Goal: Information Seeking & Learning: Learn about a topic

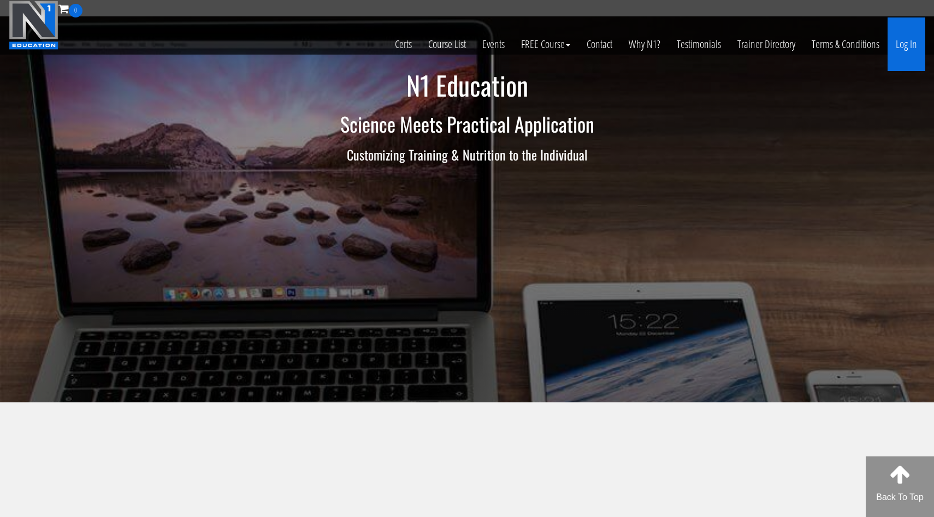
click at [905, 60] on link "Log In" at bounding box center [906, 44] width 38 height 54
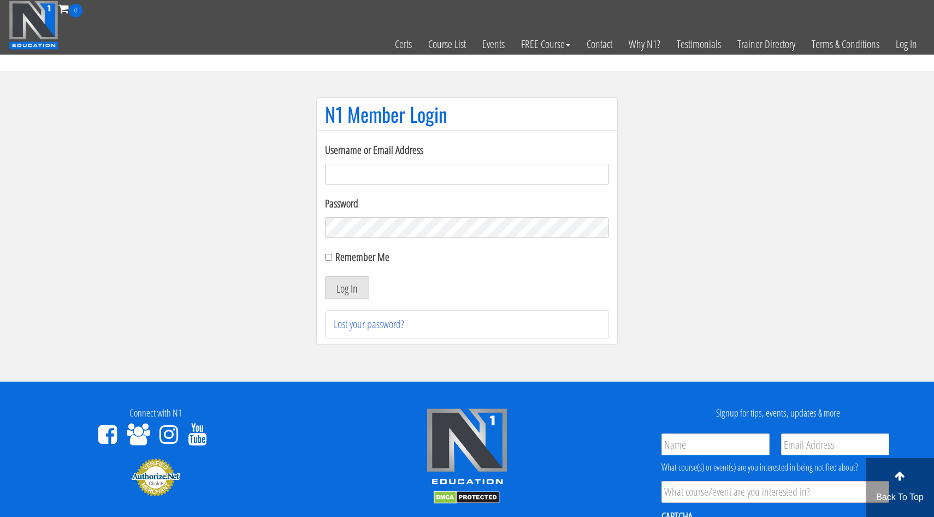
type input "bryanestevane@yahoo.com"
click at [359, 287] on button "Log In" at bounding box center [347, 287] width 44 height 23
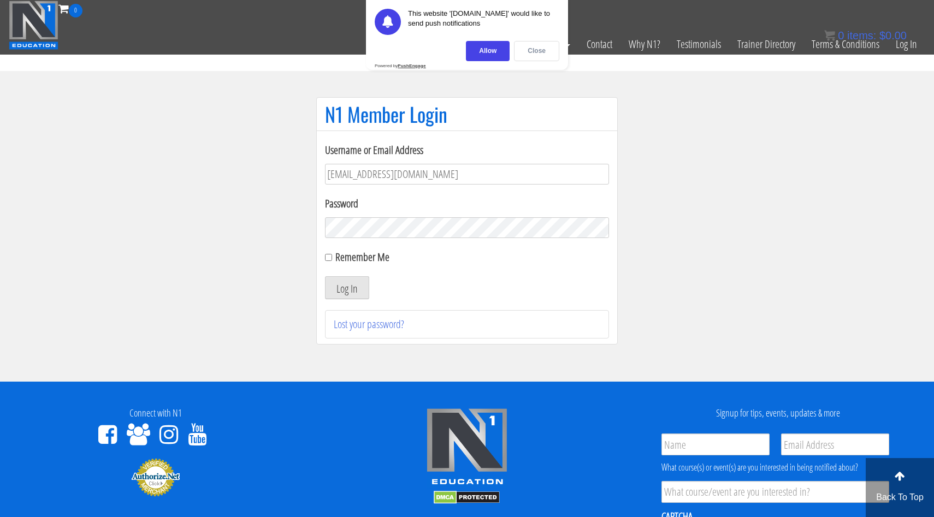
click at [543, 48] on div "Close" at bounding box center [536, 51] width 45 height 20
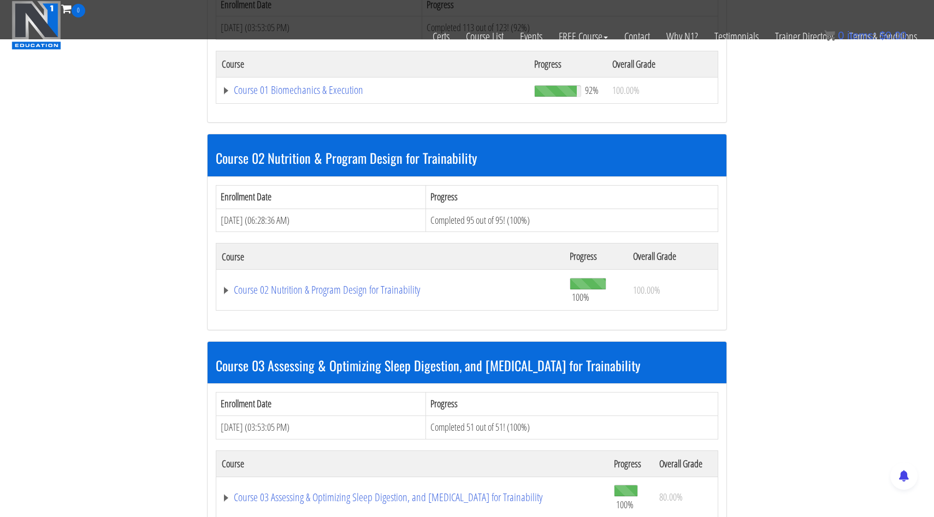
scroll to position [607, 0]
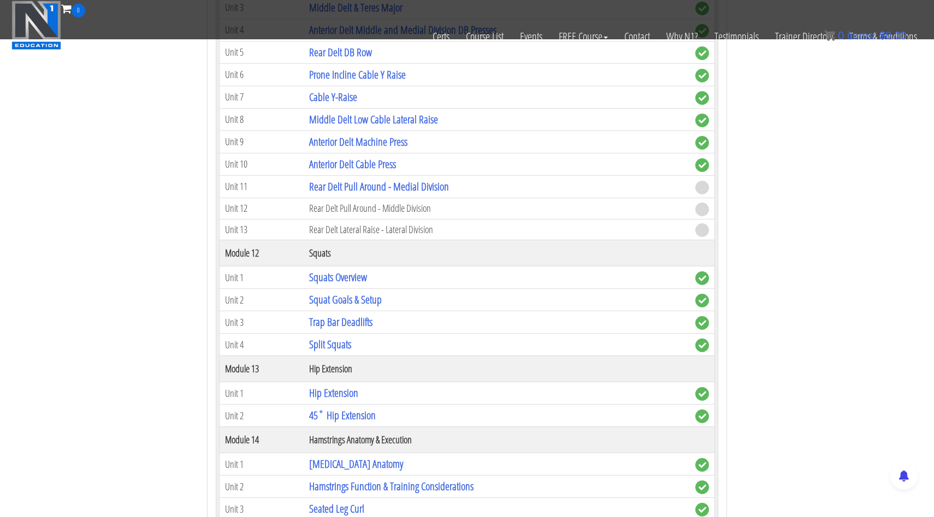
scroll to position [2654, 0]
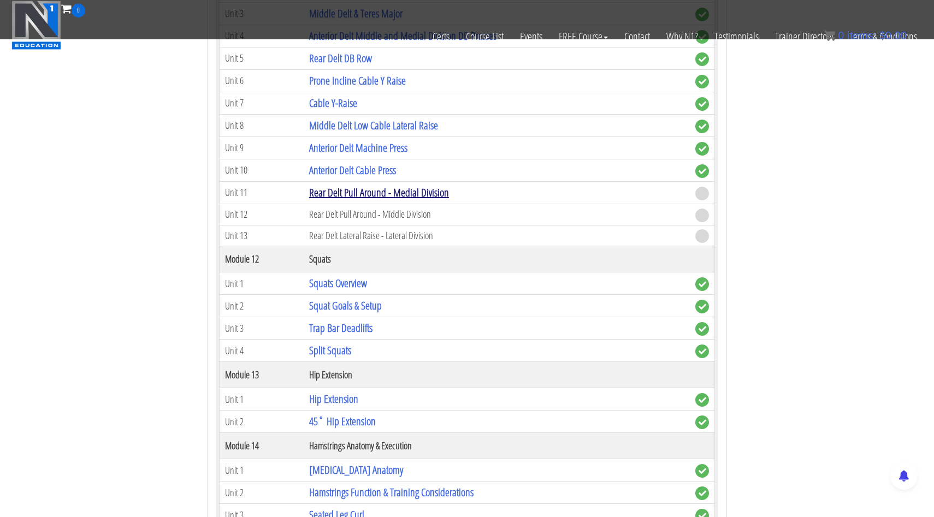
click at [356, 188] on link "Rear Delt Pull Around - Medial Division" at bounding box center [379, 192] width 140 height 15
click at [325, 206] on td "Rear Delt Pull Around - Middle Division" at bounding box center [497, 214] width 386 height 21
click at [332, 192] on link "Rear Delt Pull Around - Medial Division" at bounding box center [379, 192] width 140 height 15
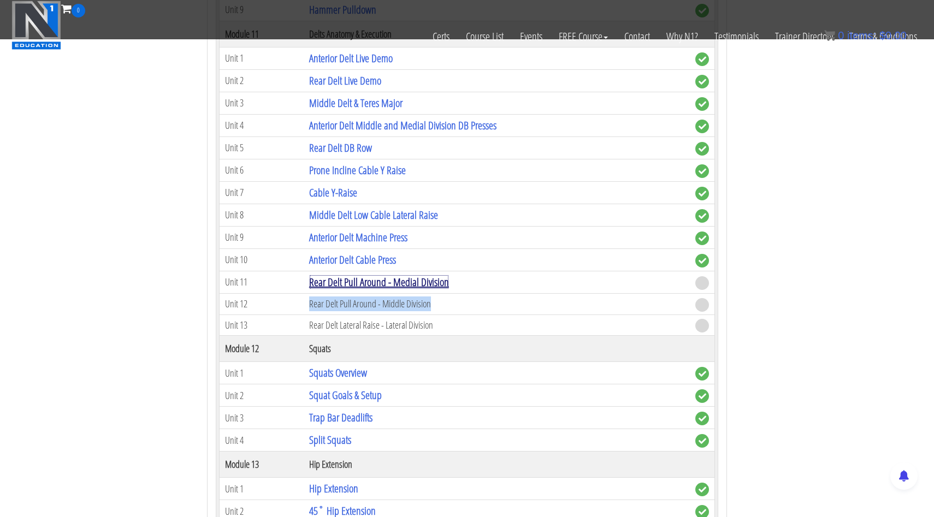
scroll to position [2556, 0]
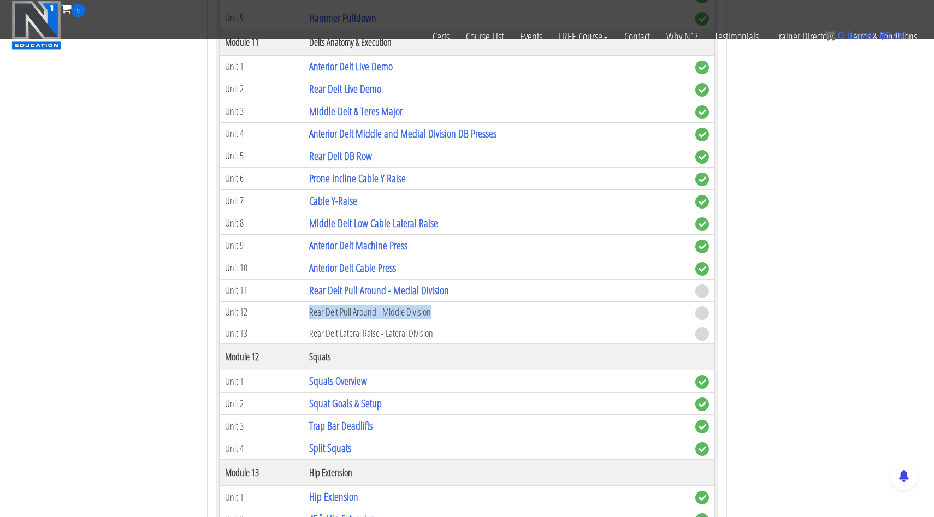
click at [427, 321] on td "Rear Delt Pull Around - Middle Division" at bounding box center [497, 311] width 386 height 21
click at [413, 313] on td "Rear Delt Pull Around - Middle Division" at bounding box center [497, 311] width 386 height 21
click at [407, 327] on td "Rear Delt Lateral Raise - Lateral Division" at bounding box center [497, 333] width 386 height 21
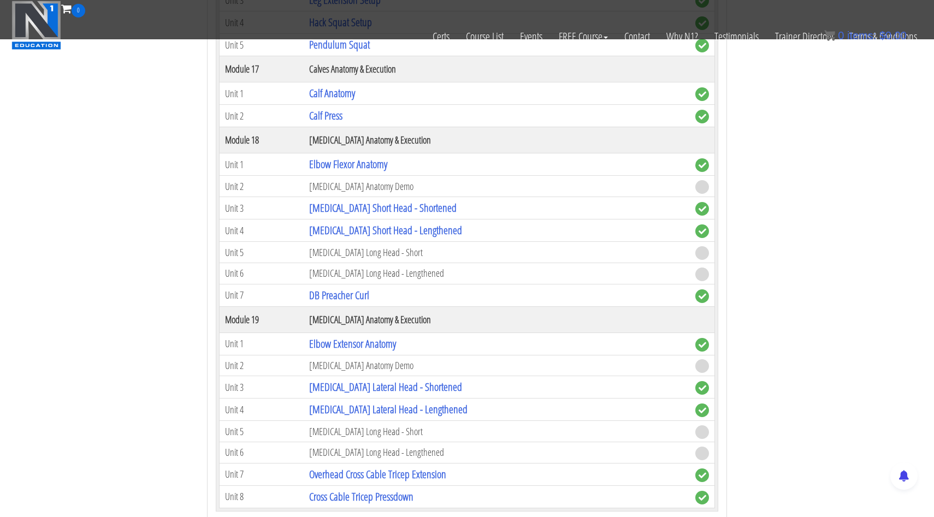
scroll to position [3442, 0]
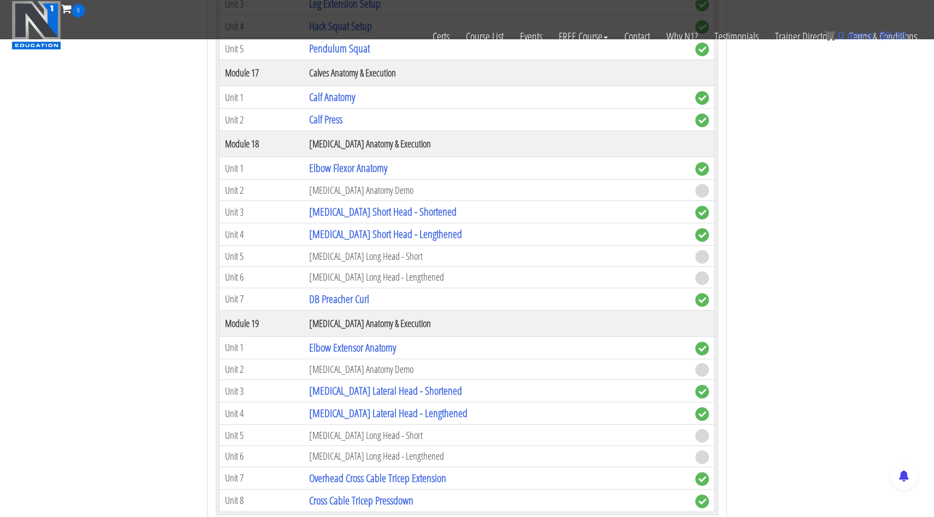
click at [344, 191] on td "[MEDICAL_DATA] Anatomy Demo" at bounding box center [497, 190] width 386 height 21
click at [347, 253] on td "[MEDICAL_DATA] Long Head - Short" at bounding box center [497, 256] width 386 height 21
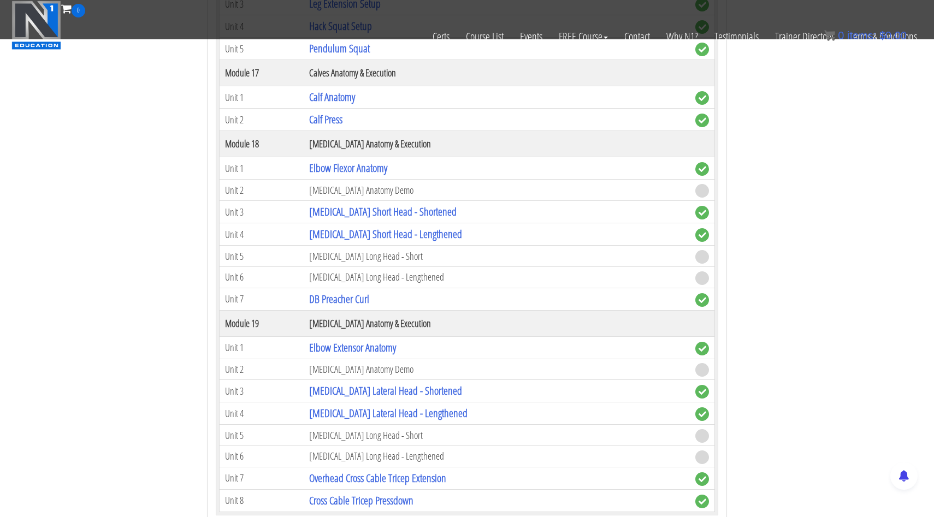
click at [345, 274] on td "[MEDICAL_DATA] Long Head - Lengthened" at bounding box center [497, 276] width 386 height 21
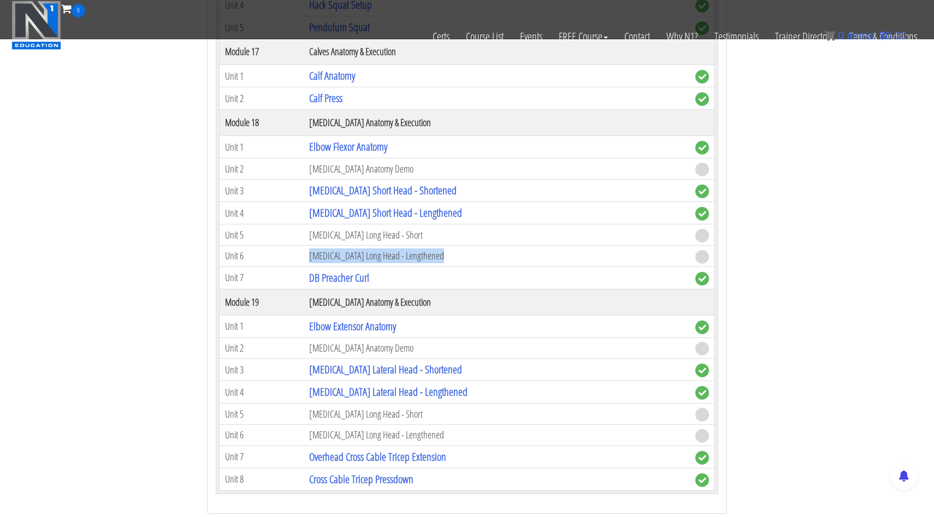
scroll to position [3465, 0]
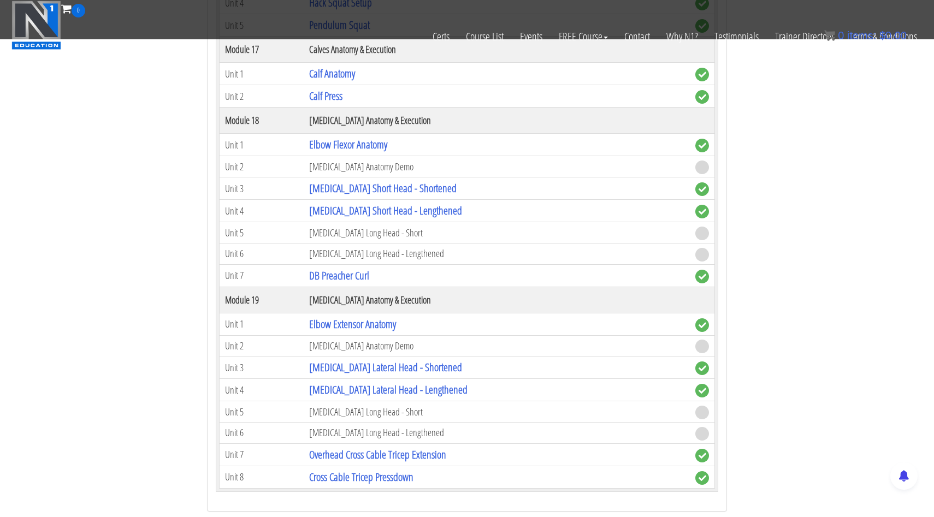
click at [345, 346] on td "[MEDICAL_DATA] Anatomy Demo" at bounding box center [497, 345] width 386 height 21
click at [353, 417] on td "[MEDICAL_DATA] Long Head - Short" at bounding box center [497, 411] width 386 height 21
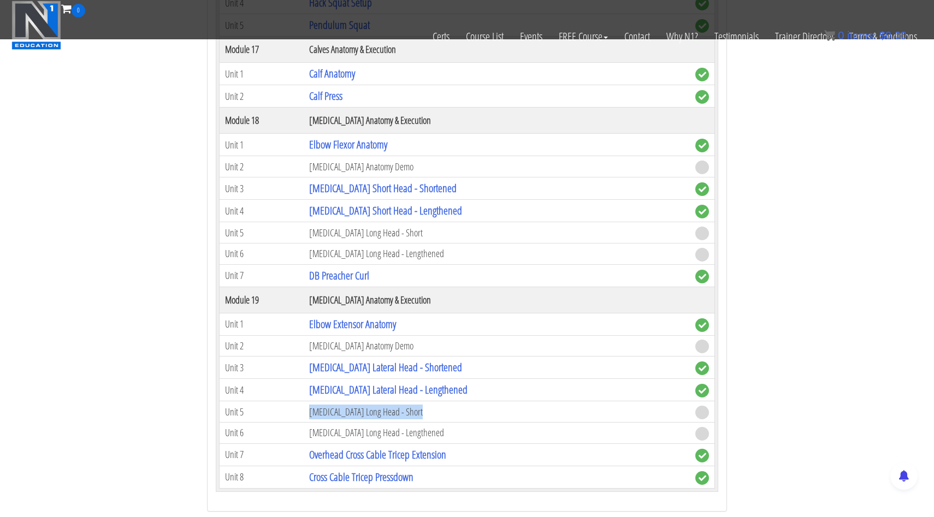
click at [353, 417] on td "[MEDICAL_DATA] Long Head - Short" at bounding box center [497, 411] width 386 height 21
click at [352, 430] on td "[MEDICAL_DATA] Long Head - Lengthened" at bounding box center [497, 433] width 386 height 21
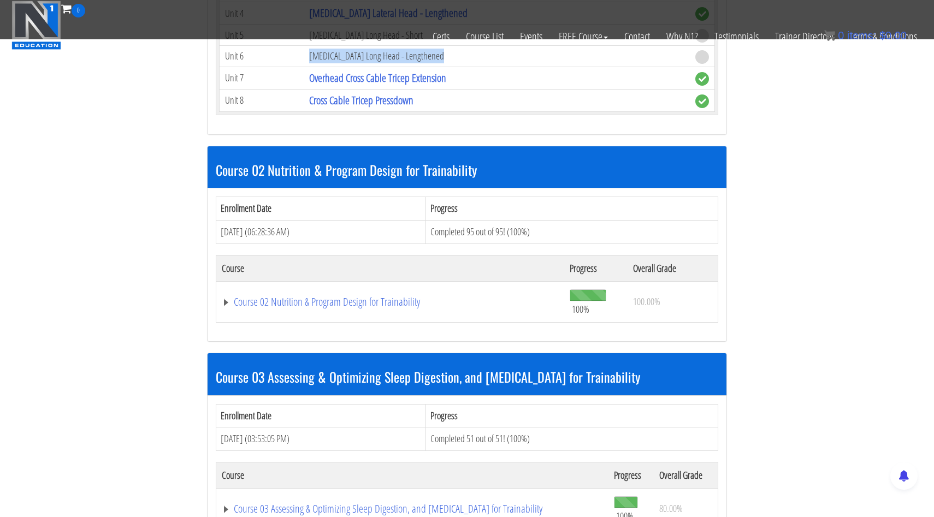
scroll to position [3845, 0]
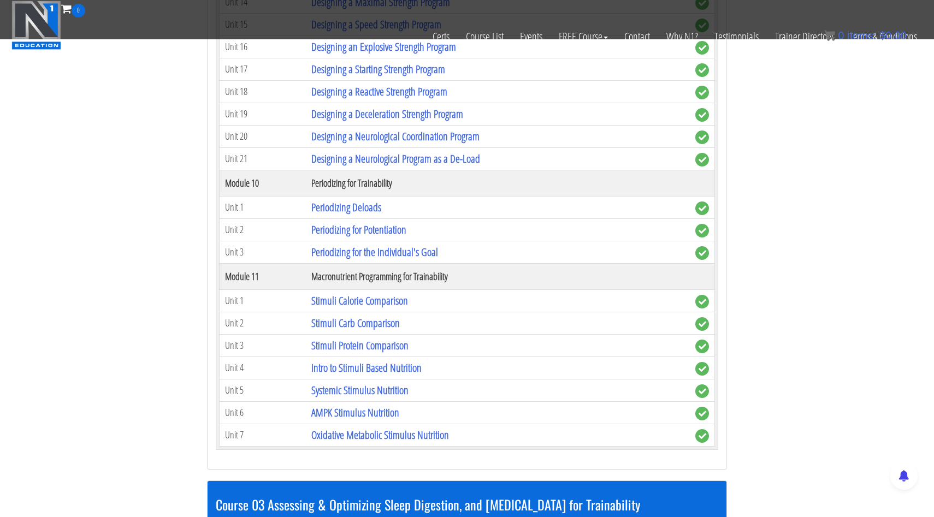
scroll to position [6138, 0]
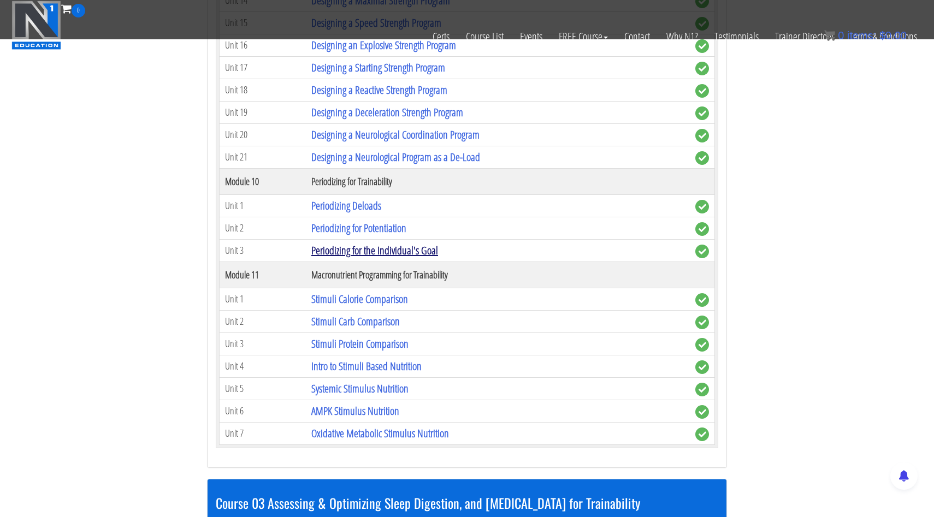
click at [366, 246] on link "Periodizing for the Individual's Goal" at bounding box center [374, 250] width 127 height 15
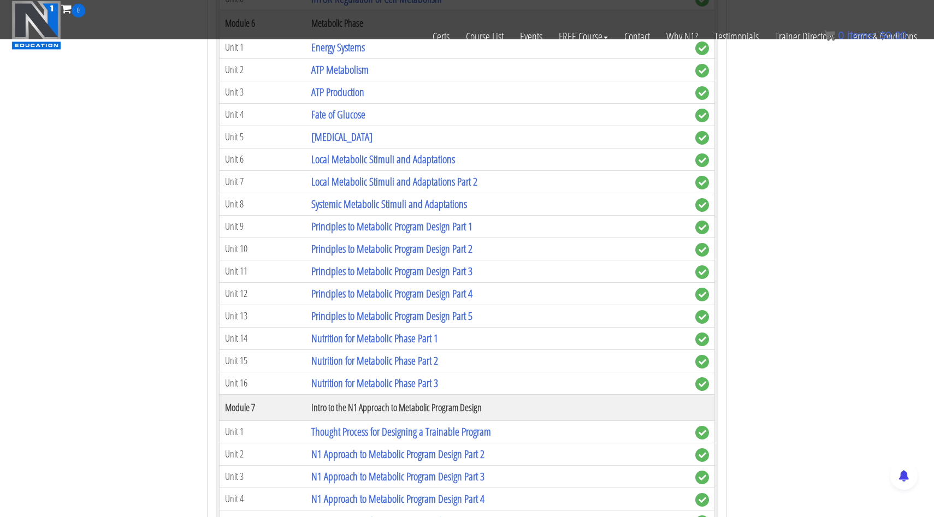
scroll to position [4761, 0]
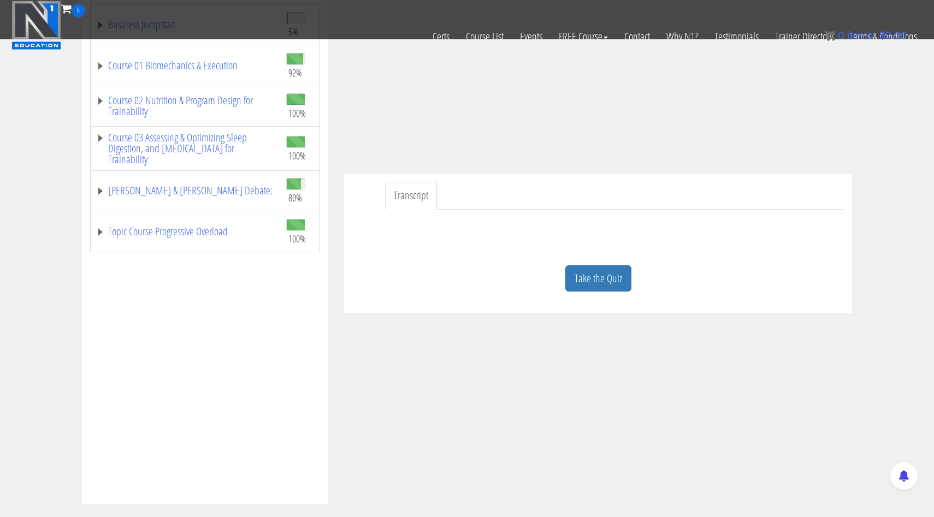
scroll to position [192, 0]
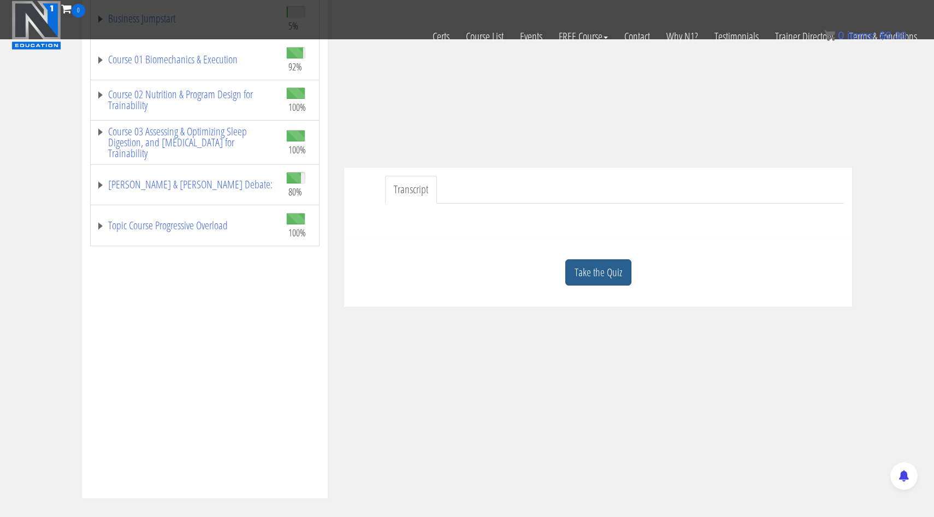
click at [590, 266] on link "Take the Quiz" at bounding box center [598, 272] width 66 height 27
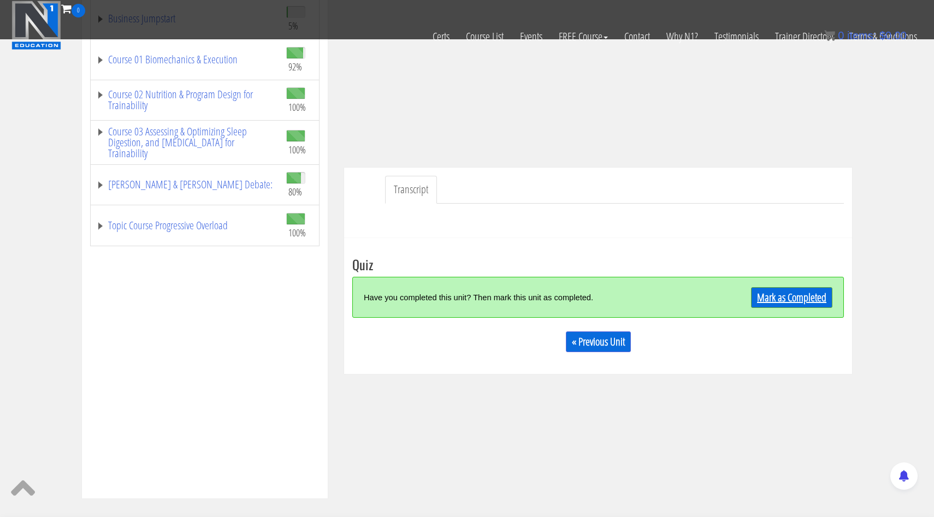
click at [762, 289] on link "Mark as Completed" at bounding box center [791, 297] width 81 height 21
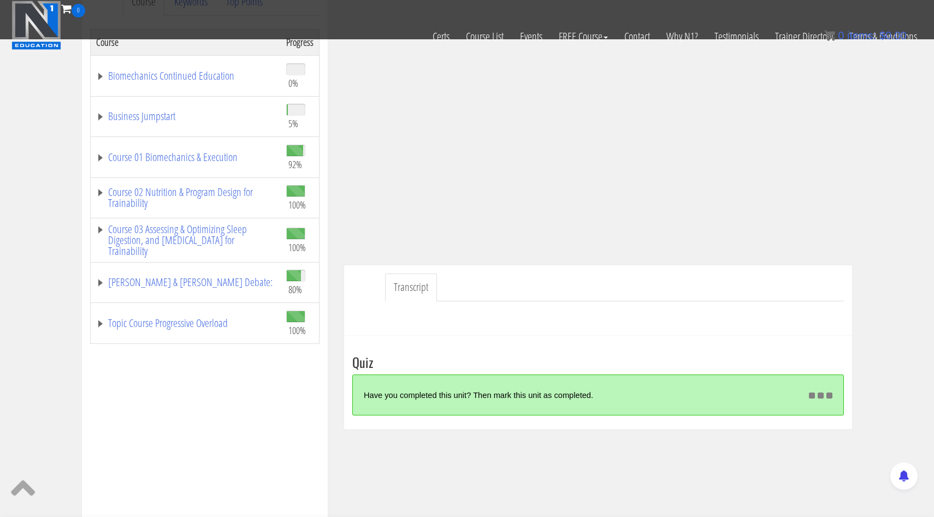
scroll to position [0, 0]
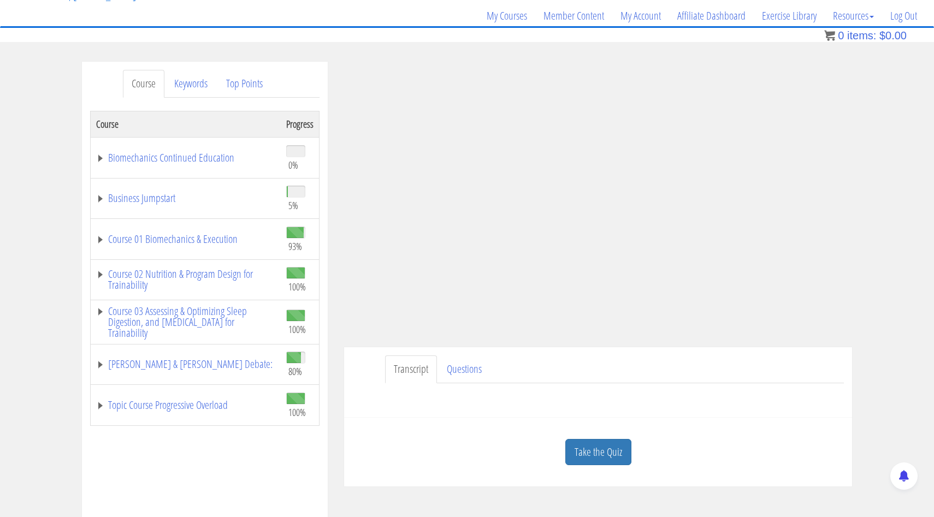
scroll to position [82, 0]
click at [468, 379] on link "Questions" at bounding box center [464, 369] width 52 height 28
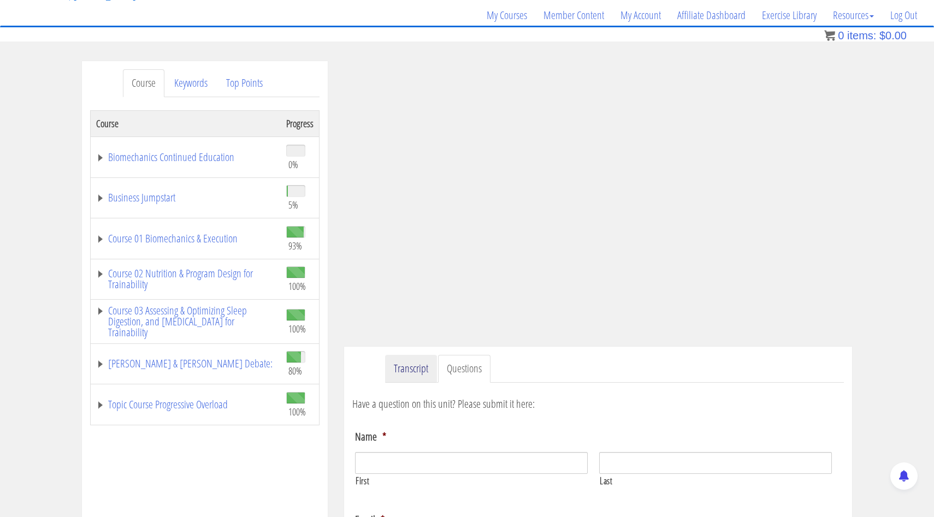
click at [425, 379] on link "Transcript" at bounding box center [411, 369] width 52 height 28
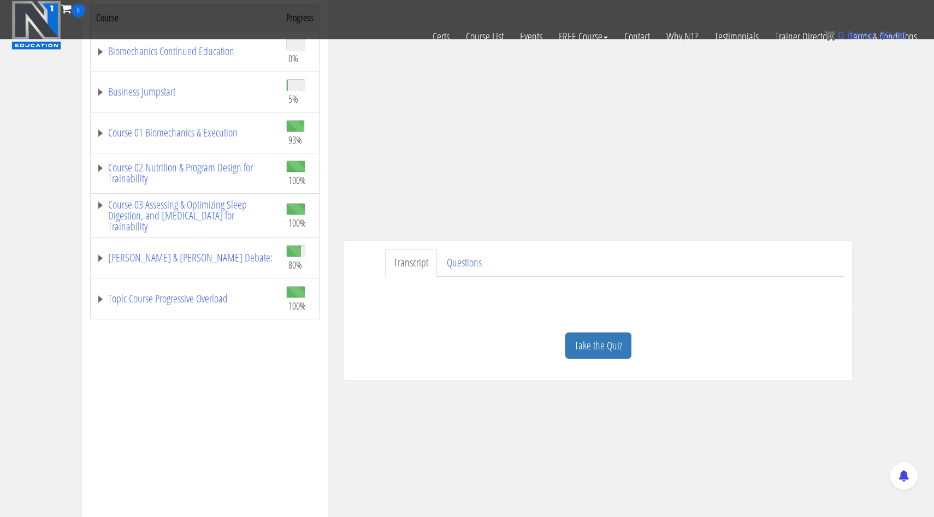
scroll to position [0, 0]
